Goal: Transaction & Acquisition: Purchase product/service

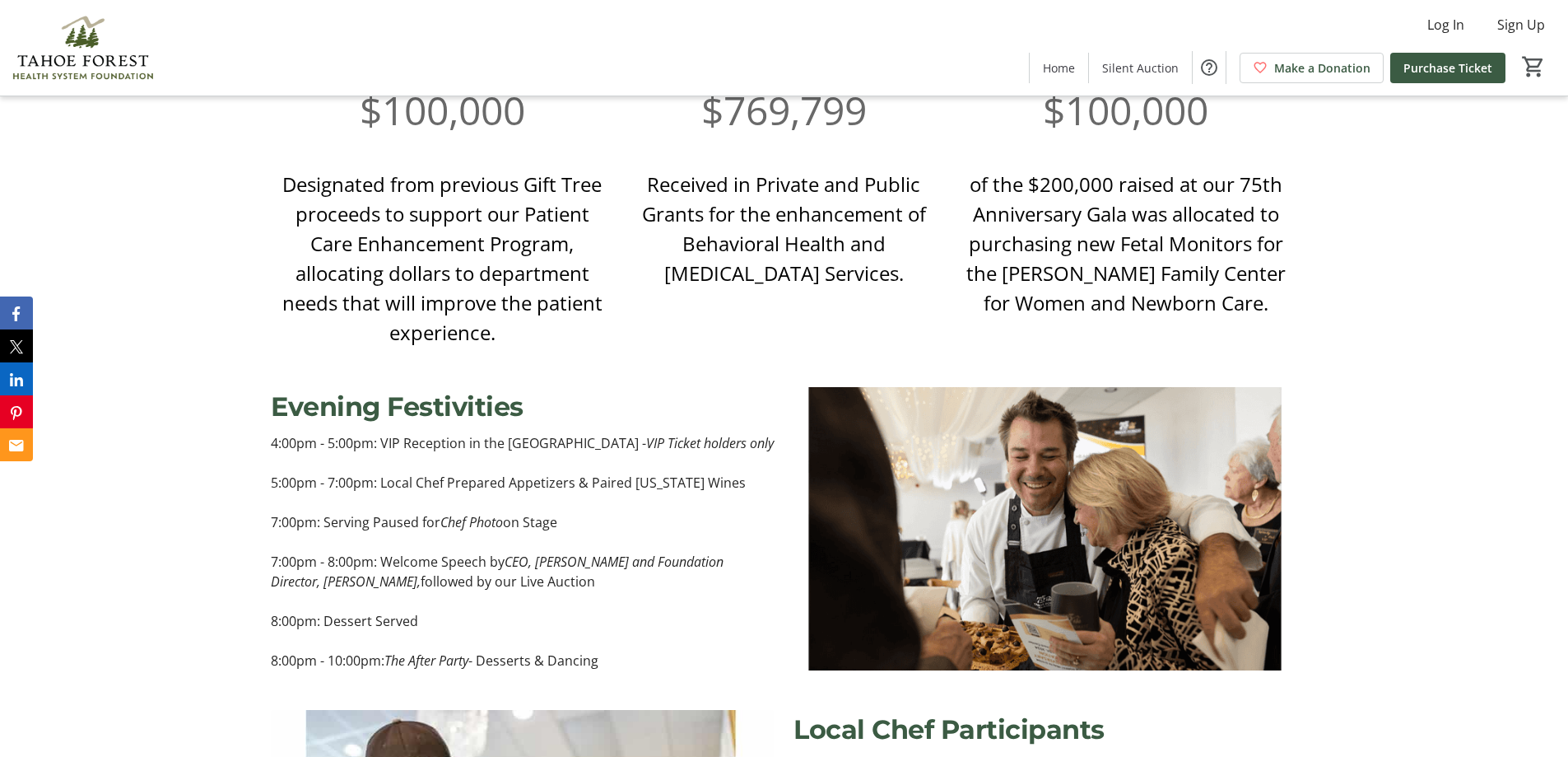
scroll to position [1235, 0]
click at [735, 612] on p "8:00pm: Dessert Served" at bounding box center [521, 621] width 502 height 20
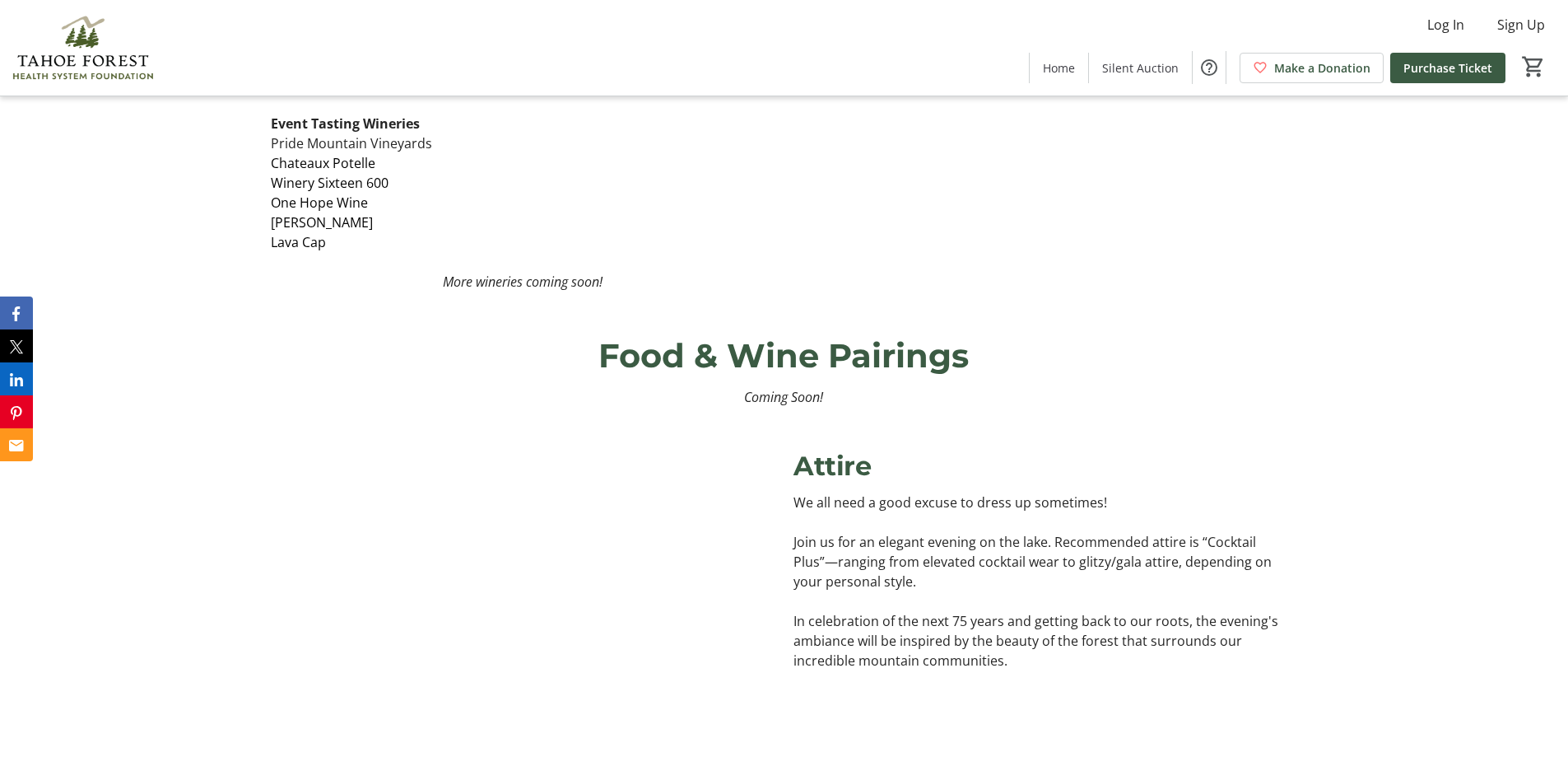
scroll to position [2305, 0]
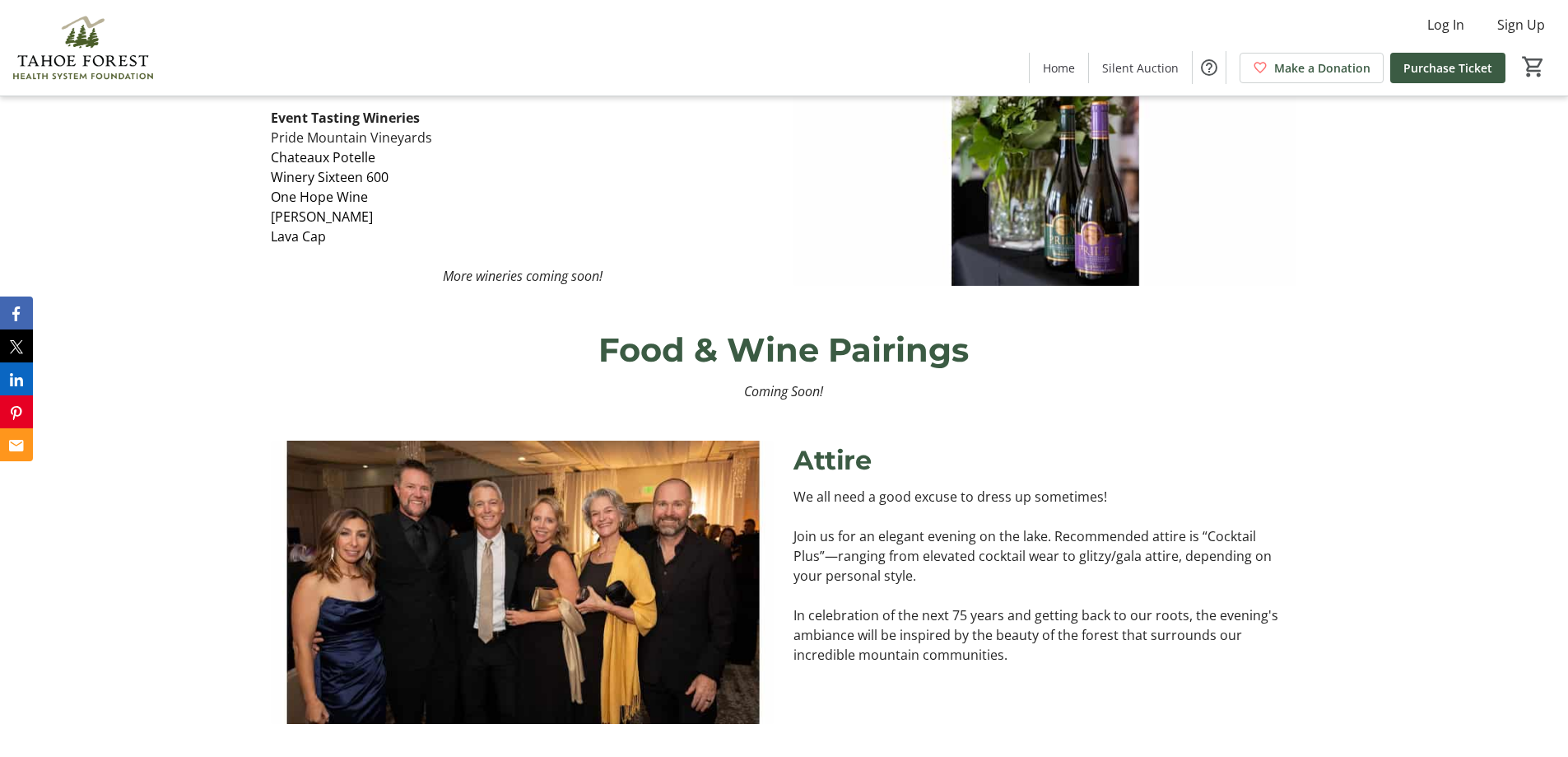
click at [1294, 658] on div "Attire We all need a good excuse to dress up sometimes! Join us for an elegant …" at bounding box center [1044, 582] width 502 height 283
click at [1429, 306] on div "Food & Wine Pairings Coming Soon!" at bounding box center [784, 363] width 1568 height 115
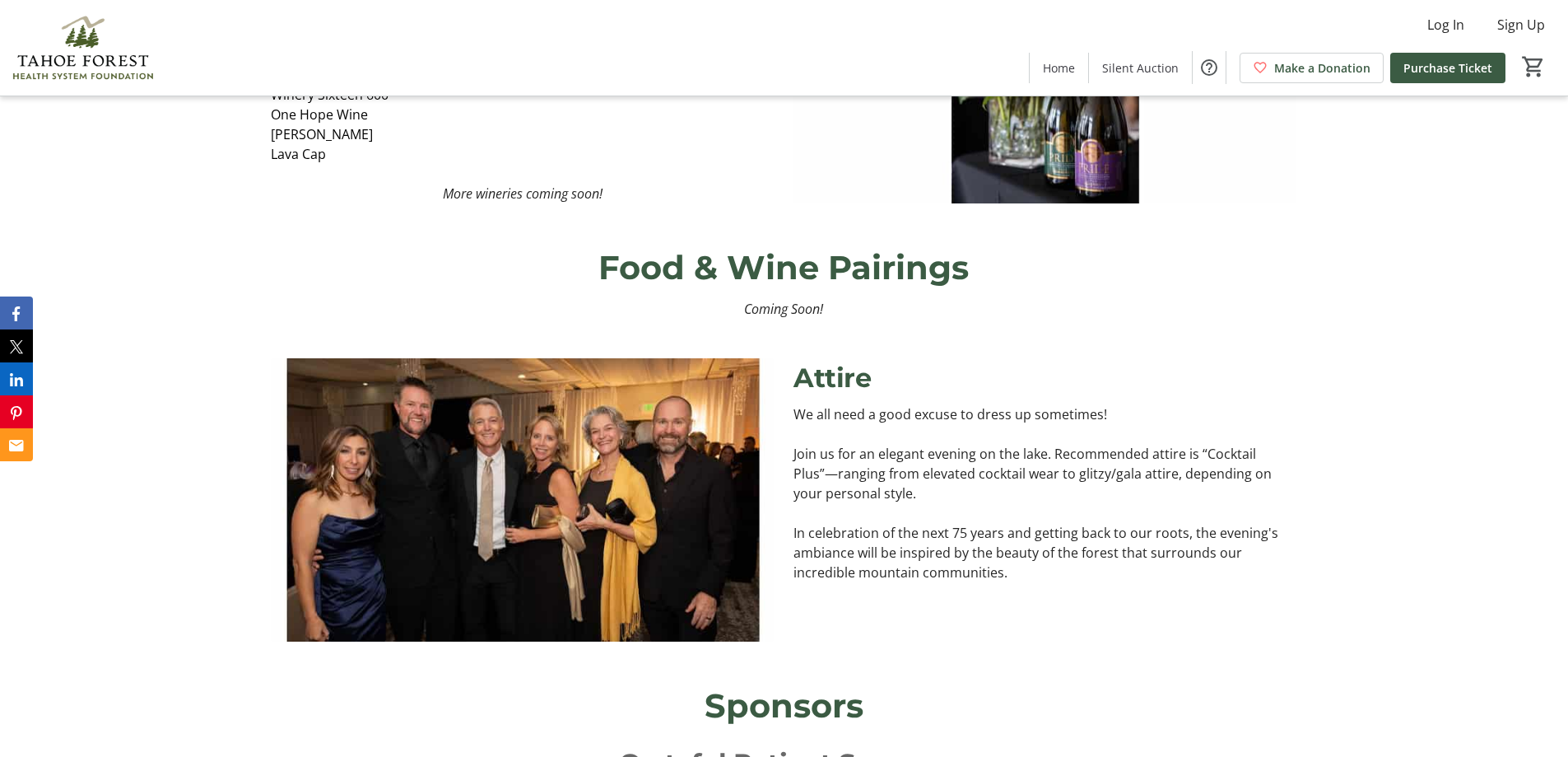
click at [1111, 628] on div "Attire We all need a good excuse to dress up sometimes! Join us for an elegant …" at bounding box center [784, 499] width 1568 height 323
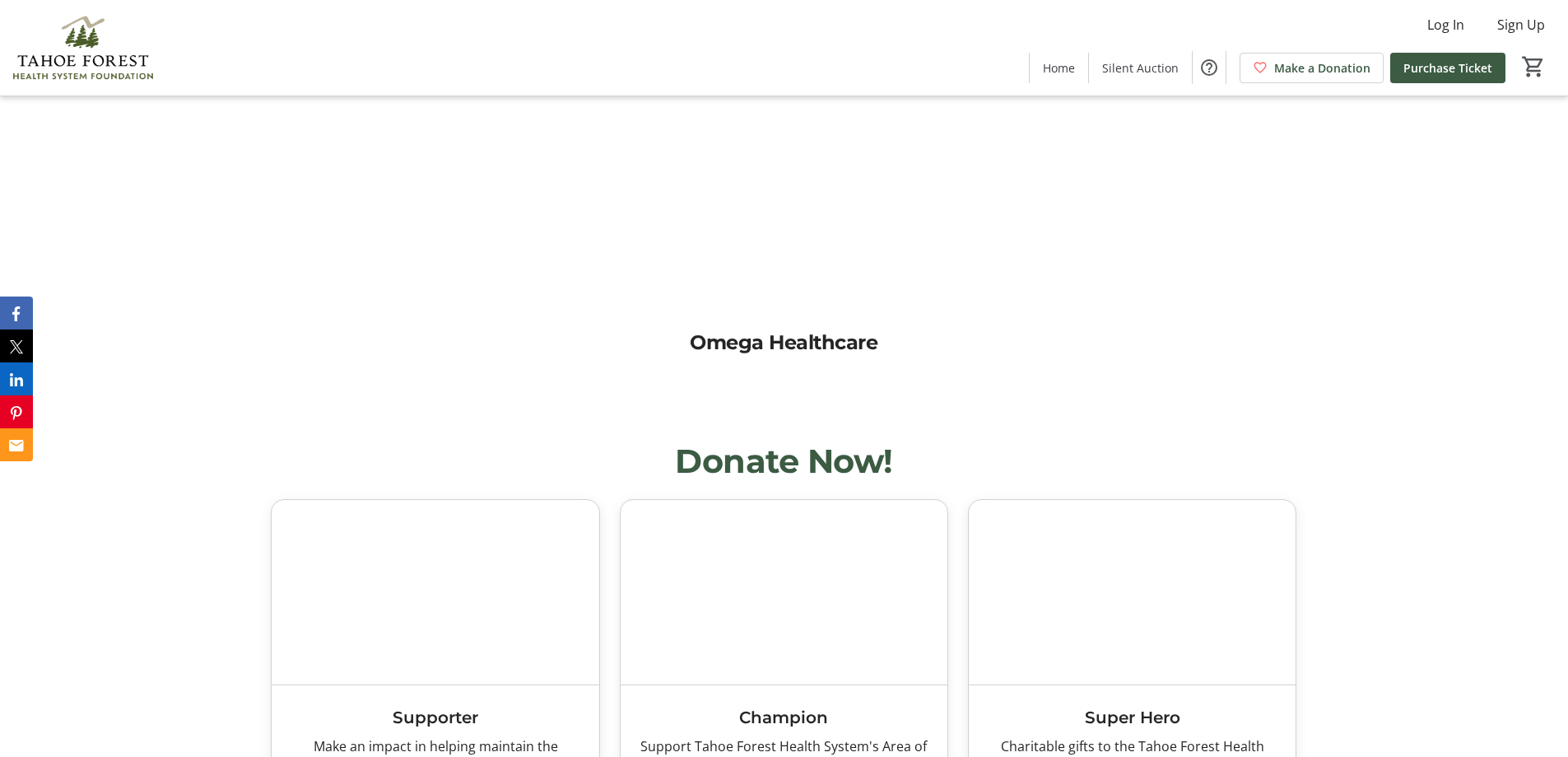
scroll to position [3211, 0]
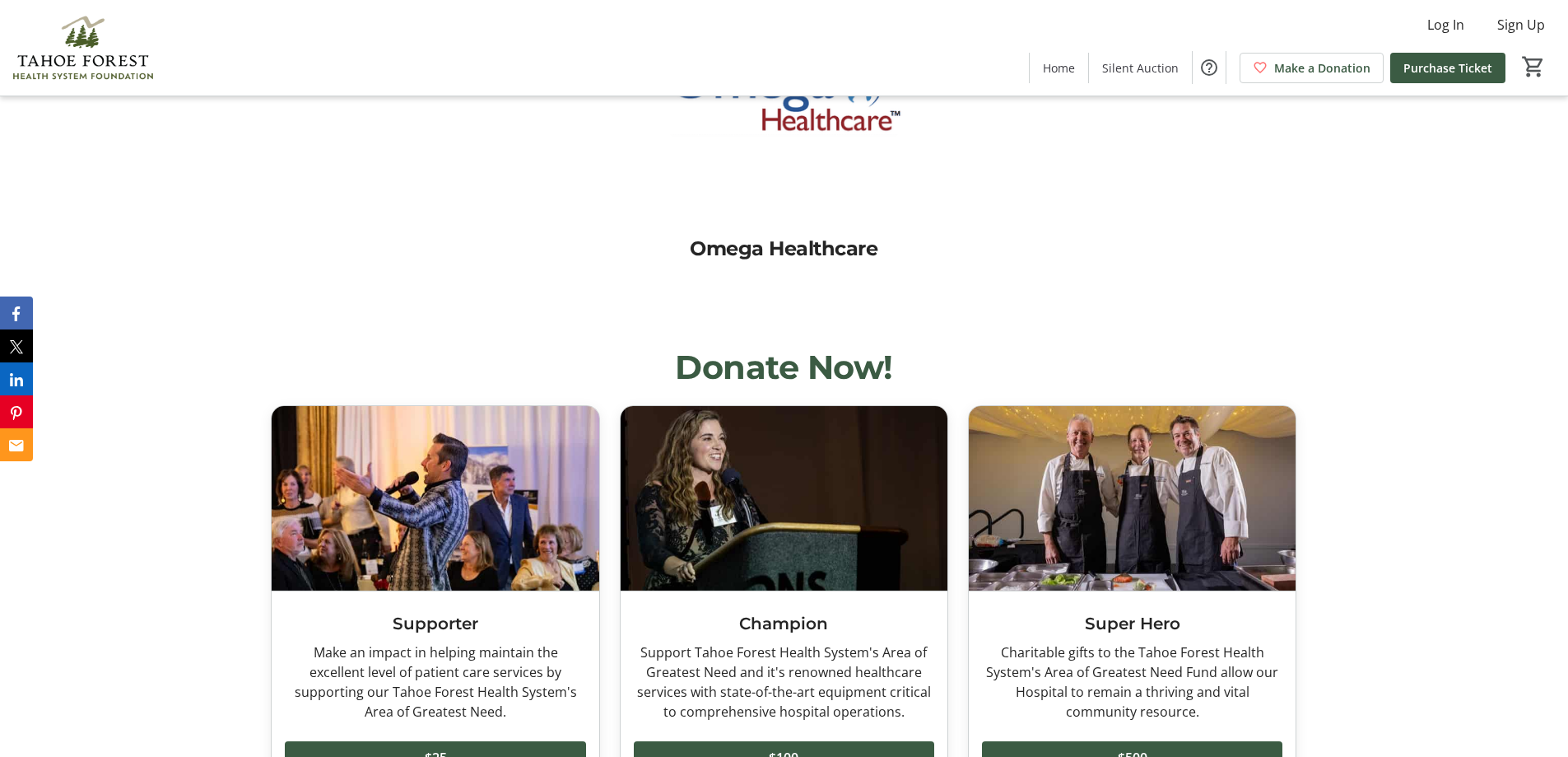
click at [1490, 556] on div "Donate Now! Supporter Make an impact in helping maintain the excellent level of…" at bounding box center [784, 601] width 1568 height 556
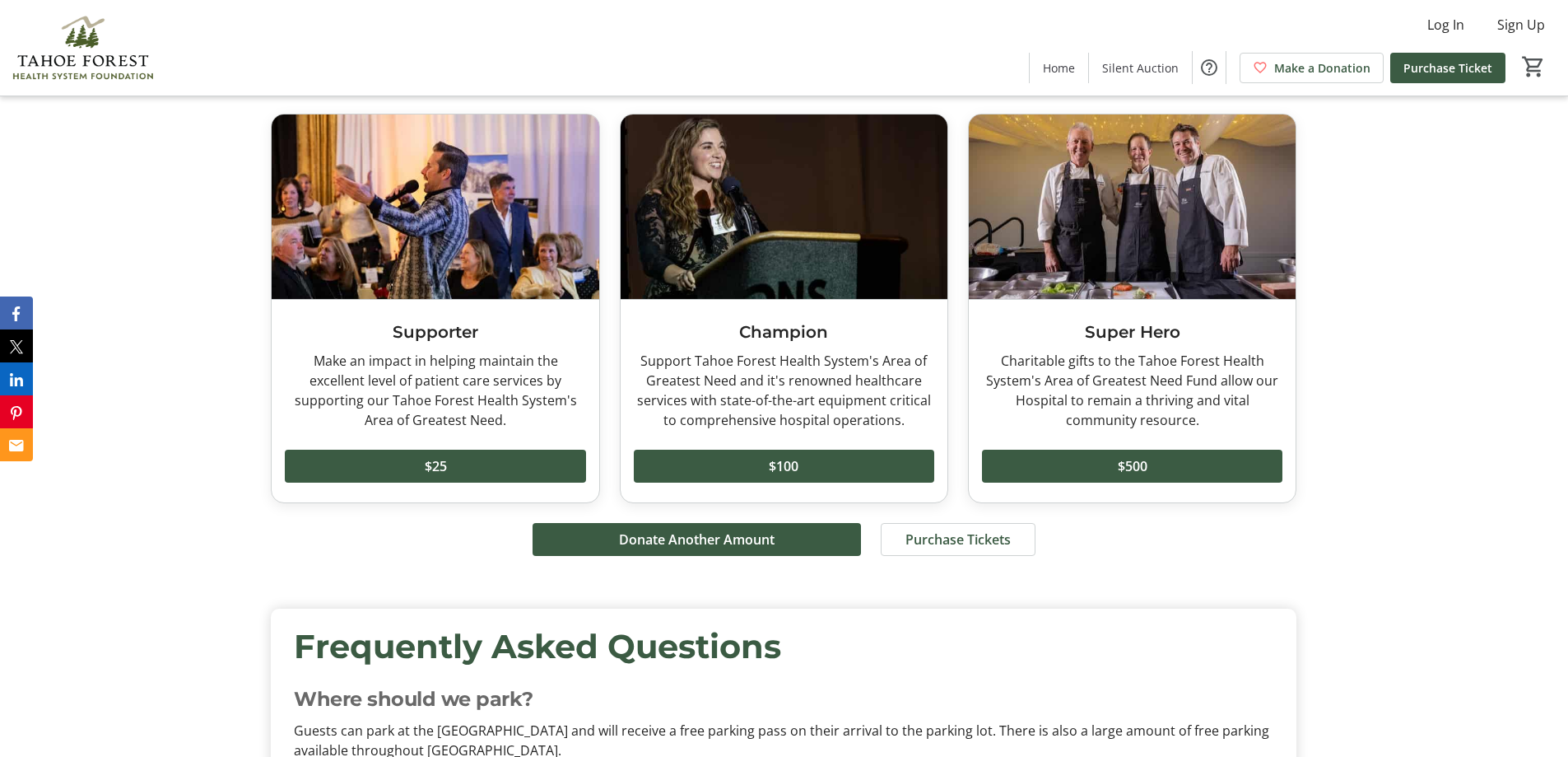
scroll to position [3457, 0]
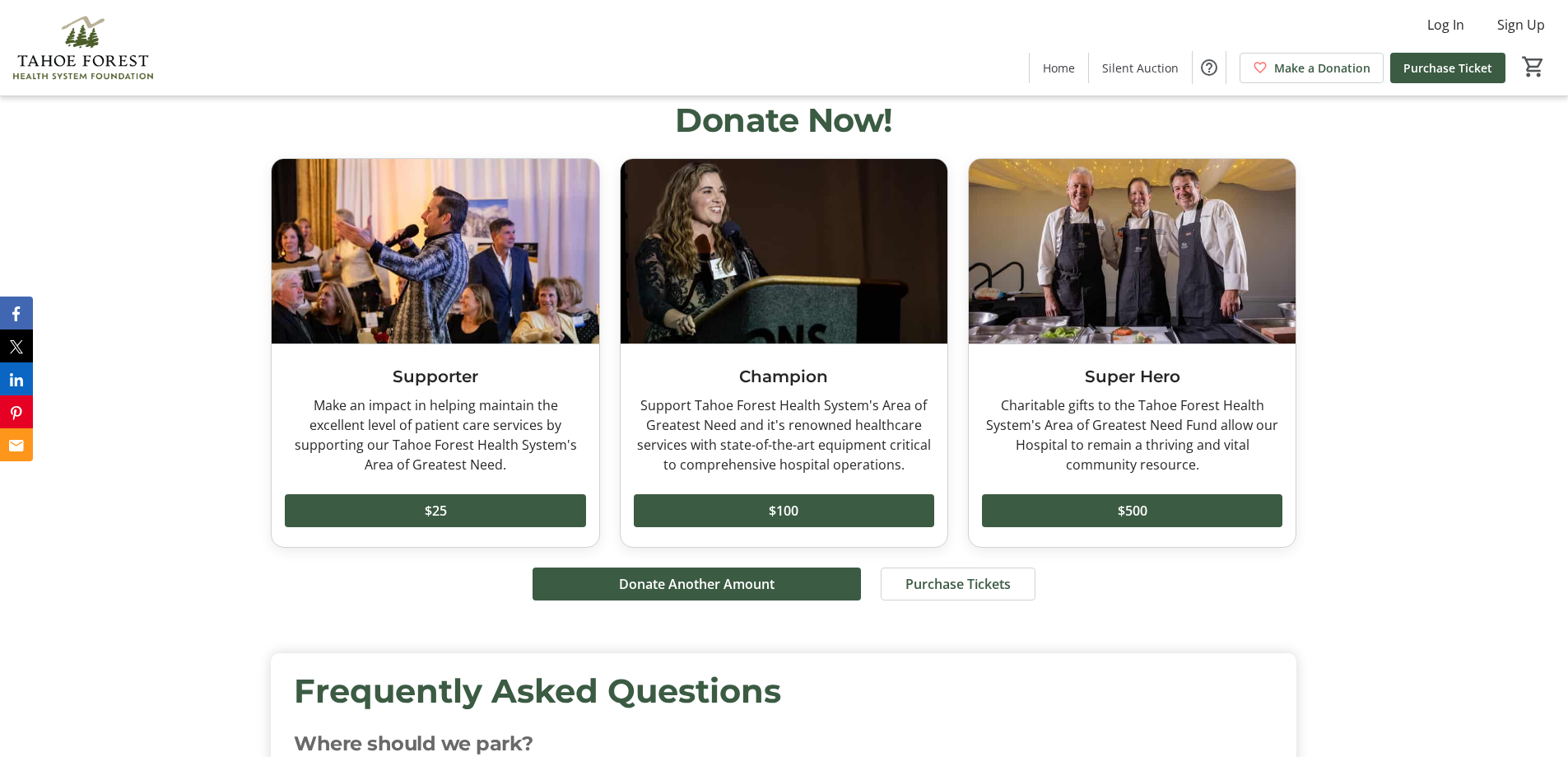
click at [1478, 560] on div "Donate Now! Supporter Make an impact in helping maintain the excellent level of…" at bounding box center [784, 354] width 1568 height 556
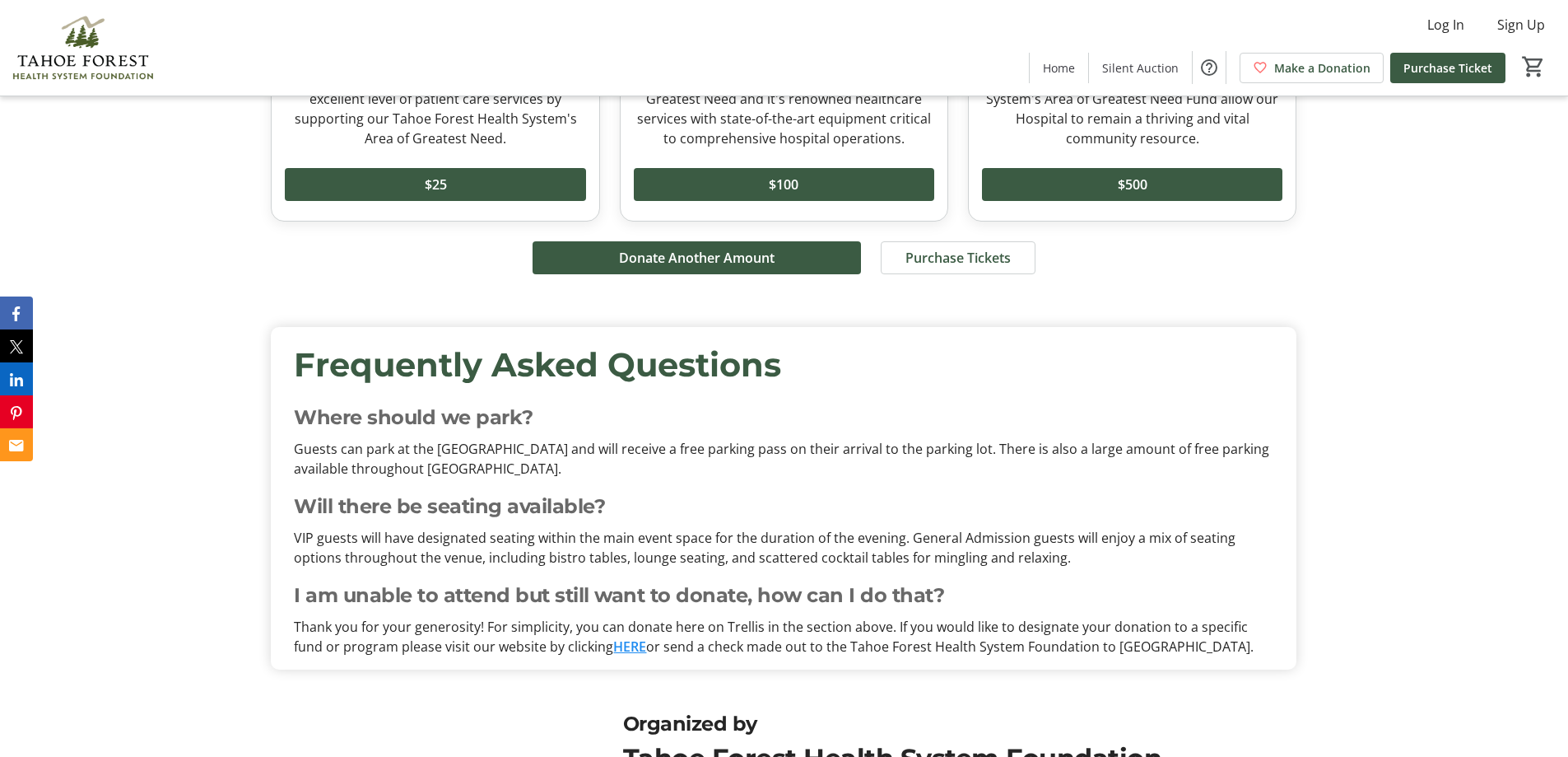
scroll to position [3787, 0]
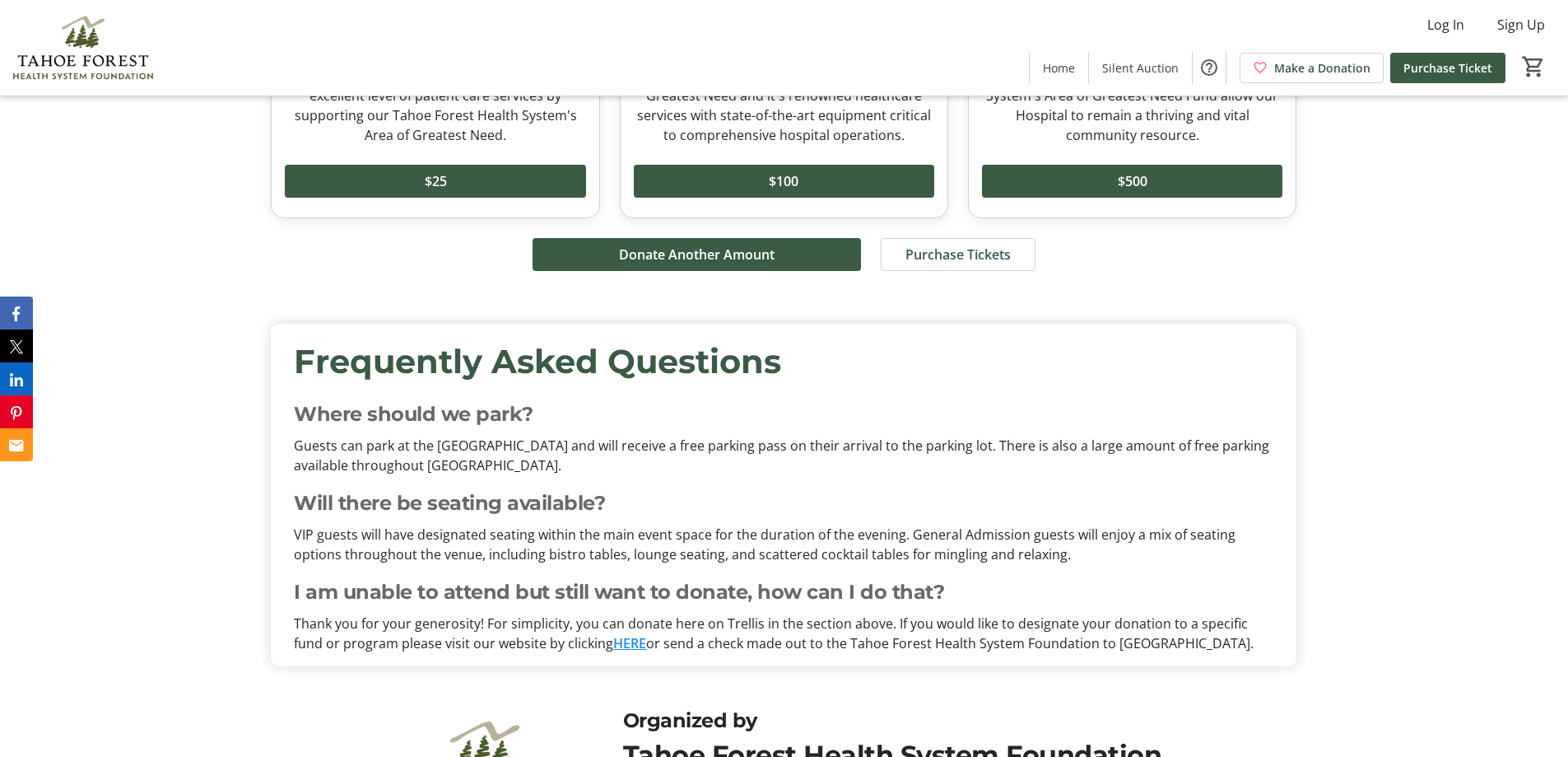
click at [1086, 537] on p "VIP guests will have designated seating within the main event space for the dur…" at bounding box center [783, 544] width 979 height 39
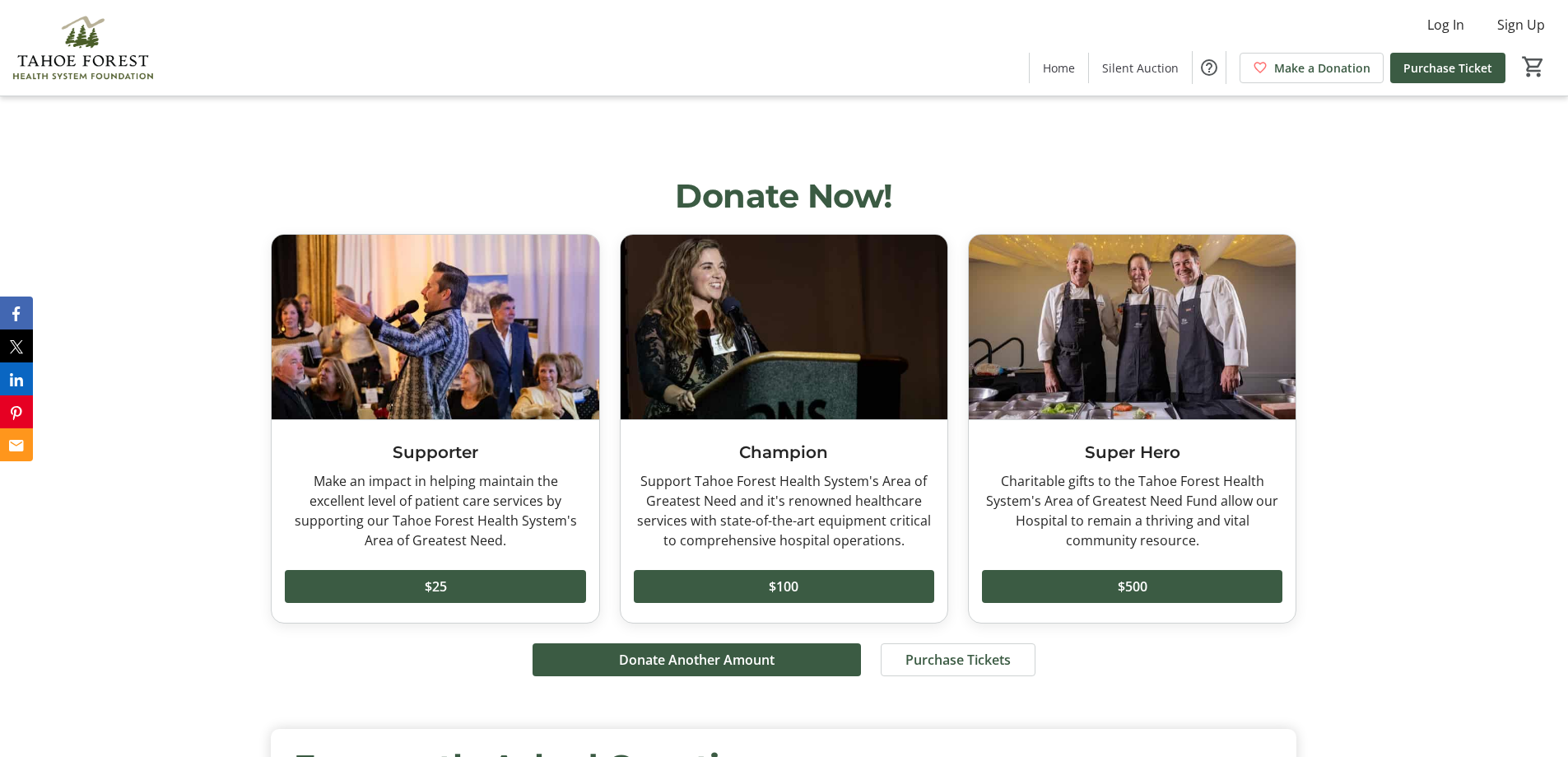
scroll to position [3710, 0]
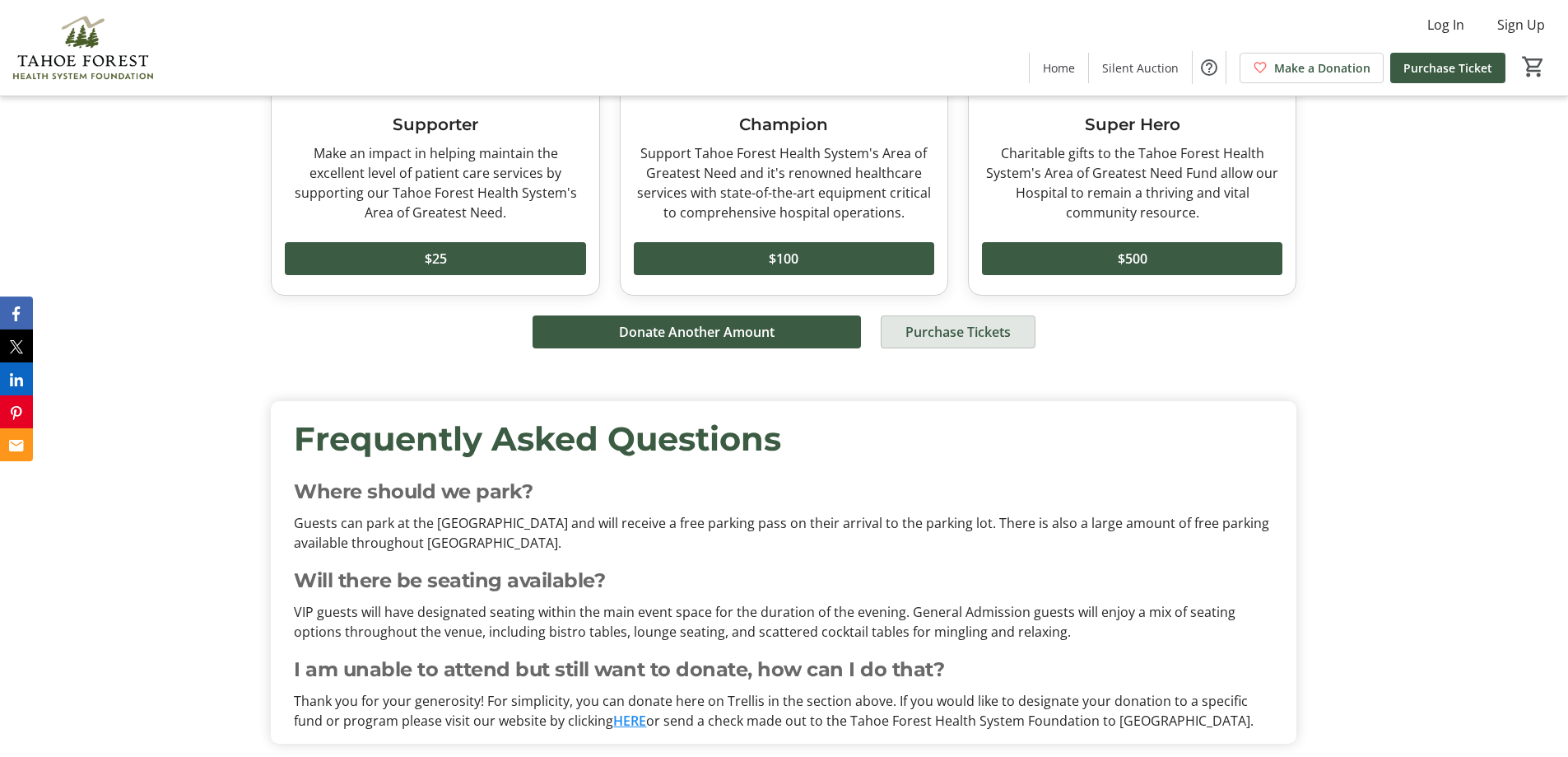
click at [953, 322] on span "Purchase Tickets" at bounding box center [957, 331] width 105 height 20
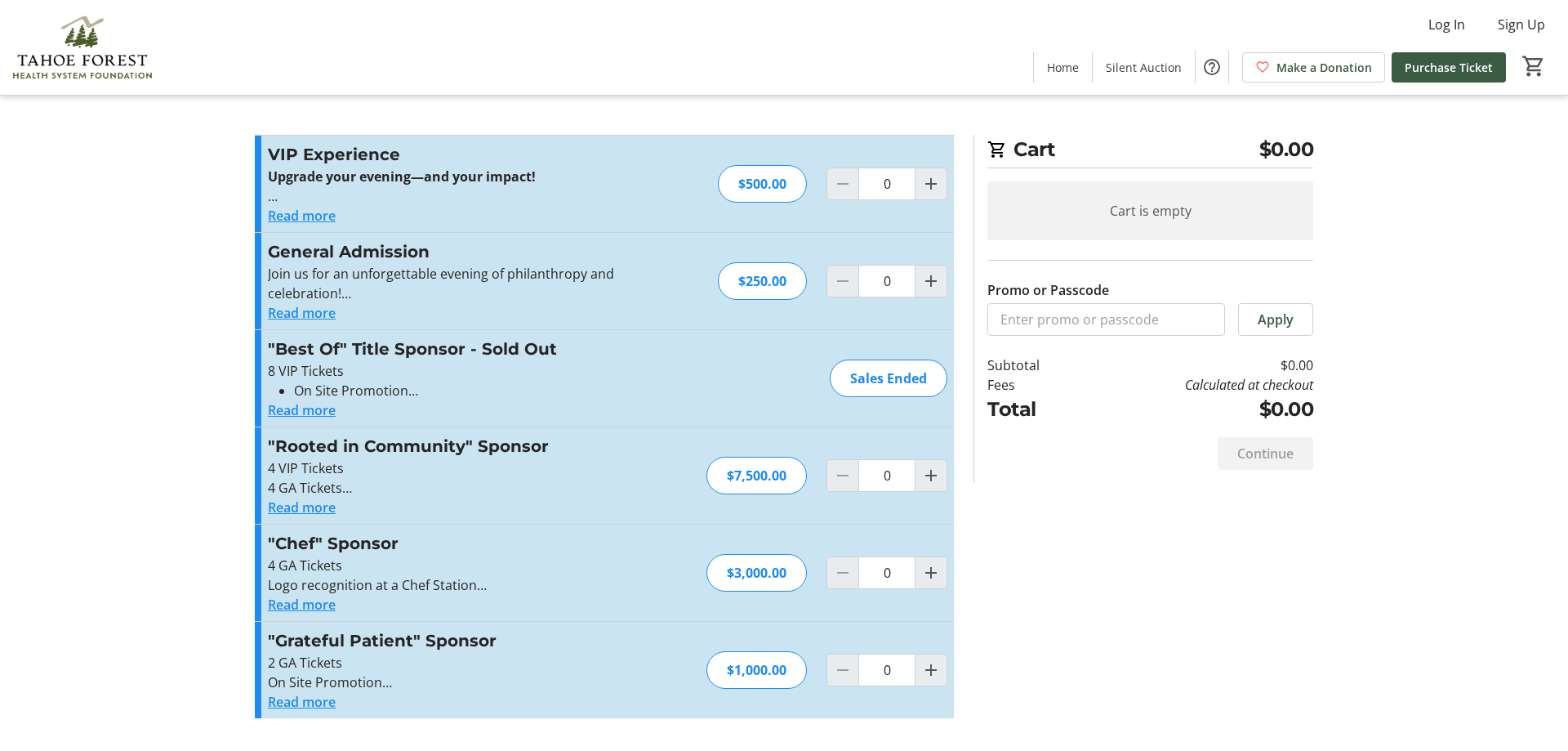
click at [635, 365] on div ""Best Of" Title Sponsor - Sold Out 8 VIP Tickets On Site Promotion VIP Receptio…" at bounding box center [605, 378] width 699 height 97
click at [292, 410] on button "Read more" at bounding box center [301, 410] width 68 height 19
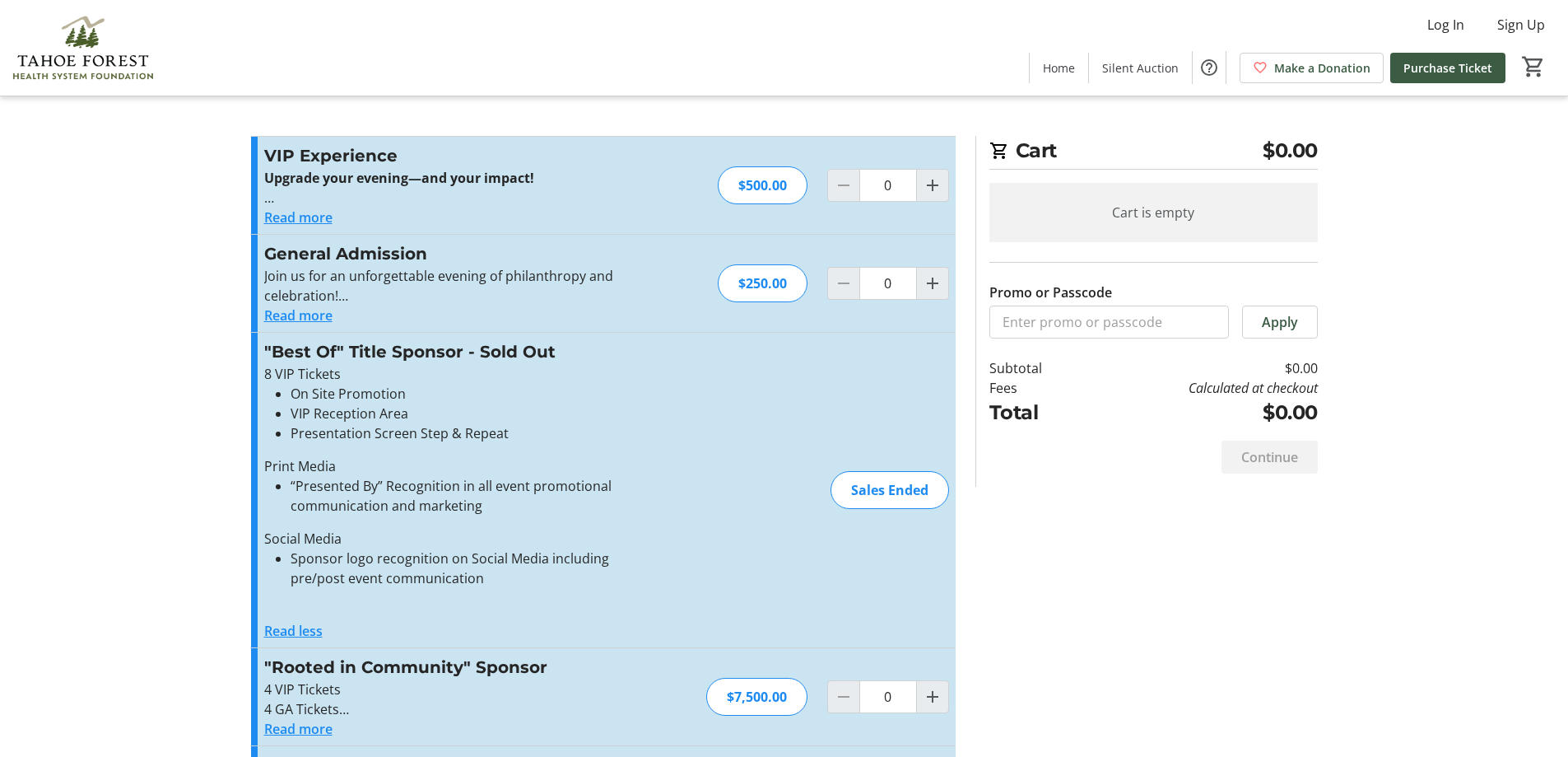
click at [143, 426] on tr-checkout-feature-upsell-ui "Cart $0.00 Cart is empty Promo or Passcode Apply Subtotal $0.00 Fees Calculated…" at bounding box center [784, 480] width 1568 height 961
drag, startPoint x: 711, startPoint y: 414, endPoint x: 725, endPoint y: 411, distance: 14.3
click at [710, 414] on div ""Best Of" Title Sponsor - Sold Out 8 VIP Tickets On Site Promotion VIP Receptio…" at bounding box center [603, 490] width 705 height 314
drag, startPoint x: 1180, startPoint y: 618, endPoint x: 1172, endPoint y: 620, distance: 8.2
click at [1173, 622] on div "Promo or Passcode Apply VIP Experience Upgrade your evening—and your impact! Jo…" at bounding box center [784, 548] width 1086 height 825
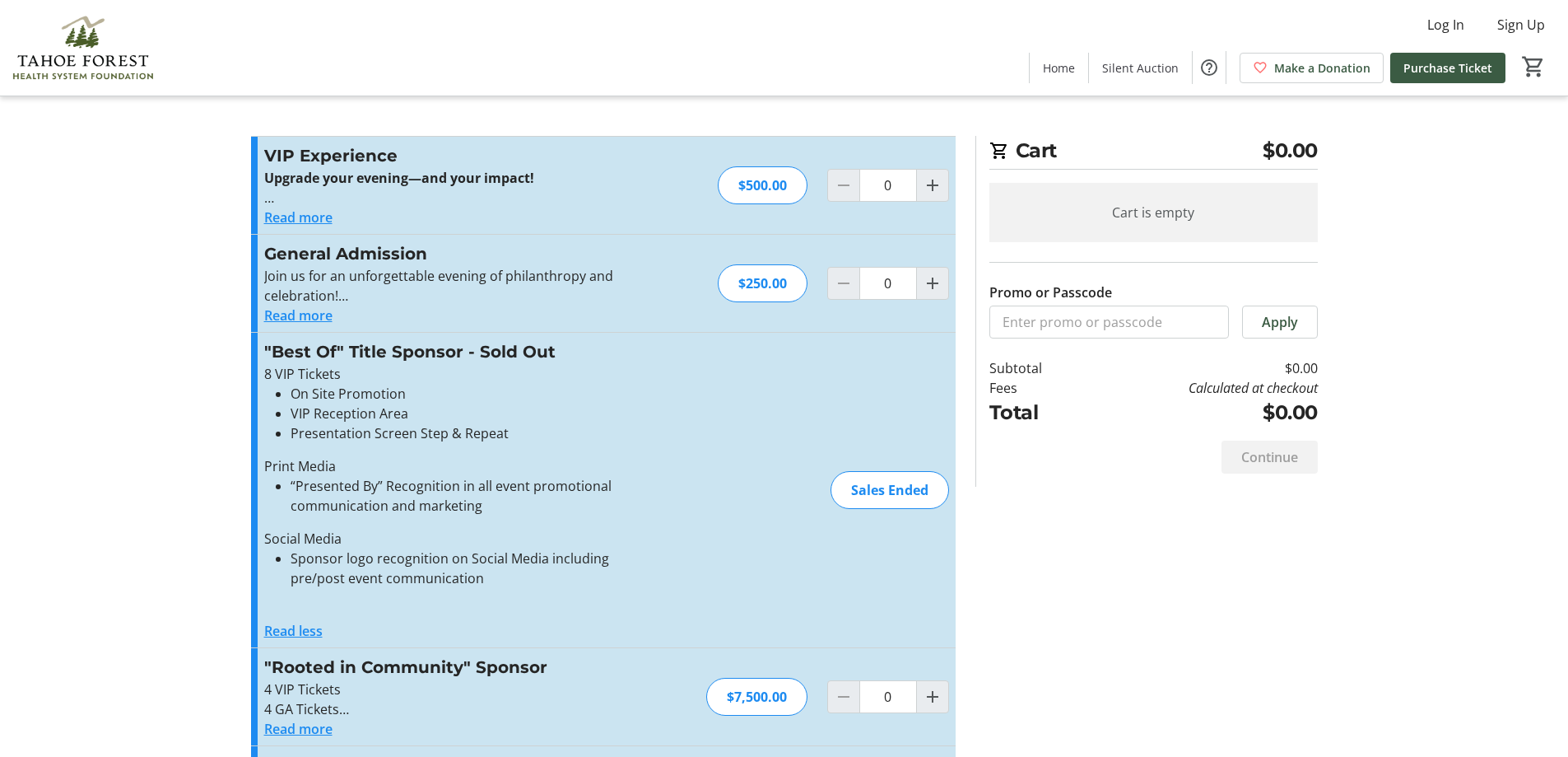
click at [1164, 535] on div "Promo or Passcode Apply VIP Experience Upgrade your evening—and your impact! Jo…" at bounding box center [784, 548] width 1086 height 825
click at [297, 215] on button "Read more" at bounding box center [299, 217] width 68 height 20
